Goal: Browse casually: Explore the website without a specific task or goal

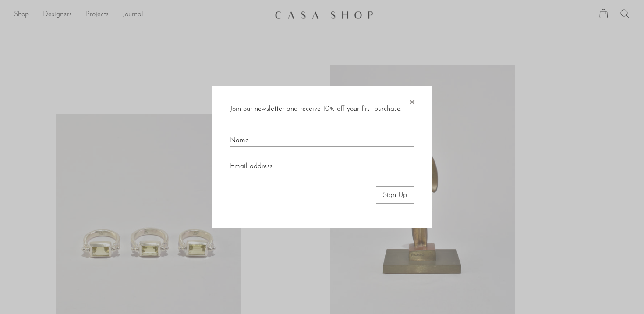
click at [412, 101] on span "×" at bounding box center [412, 100] width 9 height 28
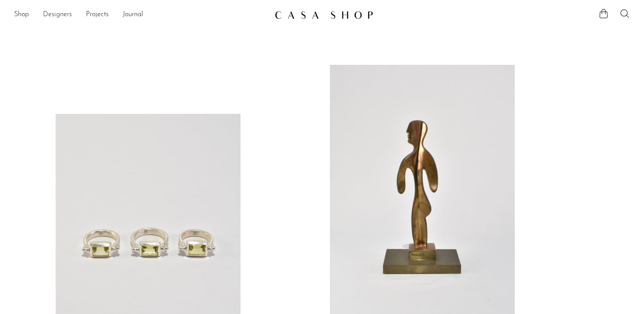
click at [60, 18] on link "Designers" at bounding box center [57, 14] width 29 height 11
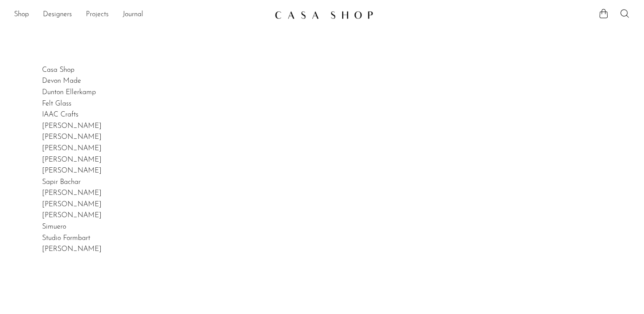
click at [95, 17] on link "Projects" at bounding box center [97, 14] width 23 height 11
click at [131, 14] on link "Journal" at bounding box center [133, 14] width 21 height 11
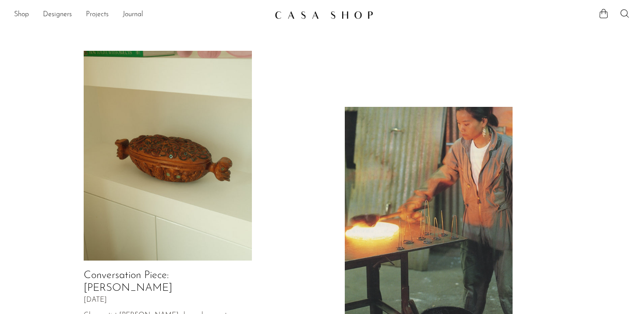
click at [99, 14] on link "Projects" at bounding box center [97, 14] width 23 height 11
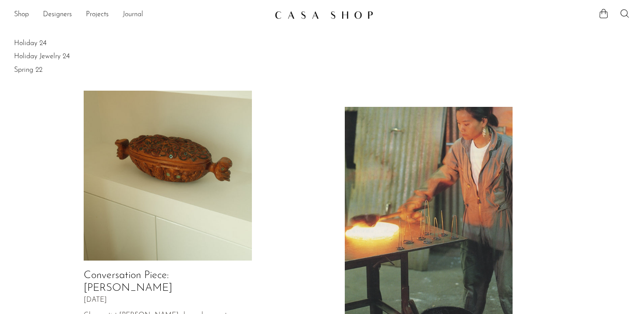
click at [127, 12] on link "Journal" at bounding box center [133, 14] width 21 height 11
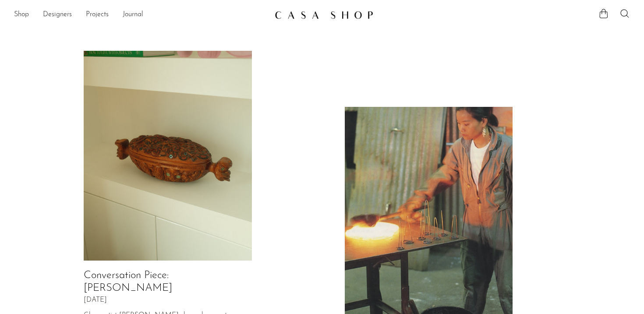
click at [43, 12] on ul "Shop Featured New Arrivals Bestsellers Coming Soon Jewelry Jewelry All Earrings…" at bounding box center [141, 14] width 254 height 15
click at [23, 16] on link "Shop" at bounding box center [21, 14] width 15 height 11
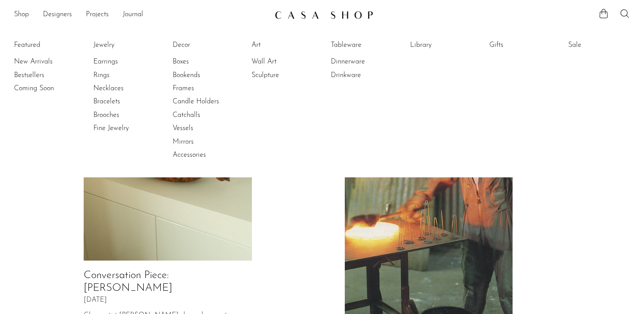
click at [24, 48] on li "Featured New Arrivals Bestsellers Coming Soon" at bounding box center [45, 100] width 62 height 127
click at [24, 59] on link "New Arrivals" at bounding box center [47, 62] width 66 height 10
